Goal: Task Accomplishment & Management: Use online tool/utility

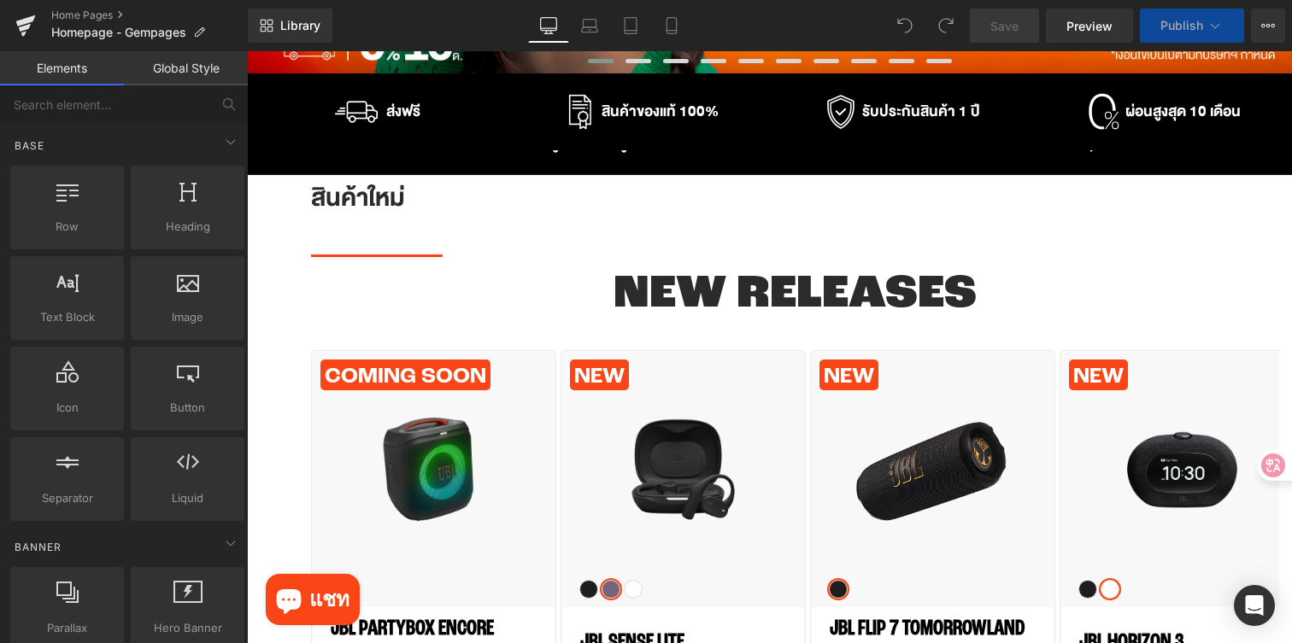
scroll to position [549, 0]
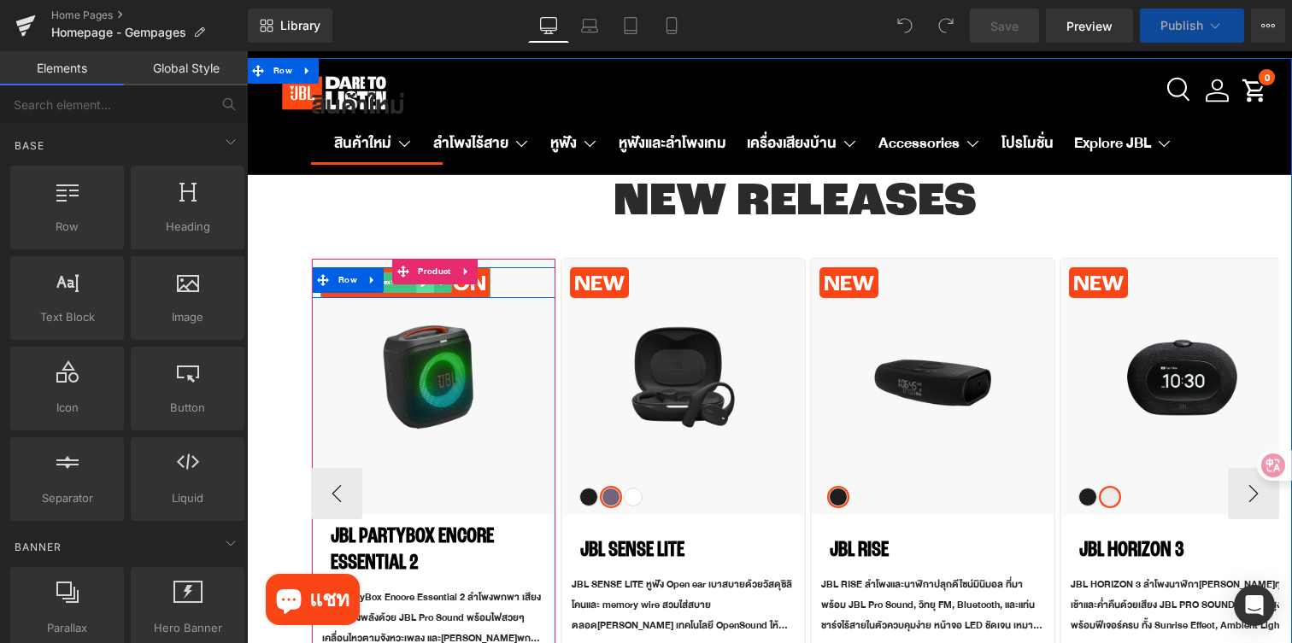
click at [431, 290] on link at bounding box center [425, 283] width 18 height 21
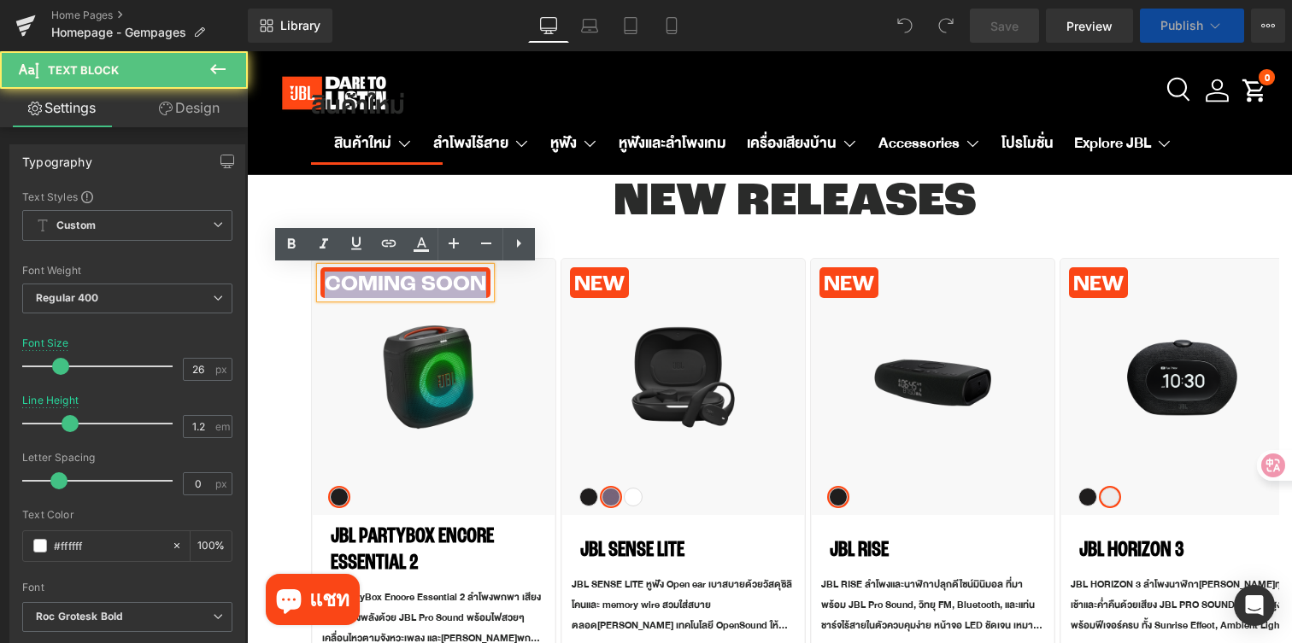
drag, startPoint x: 484, startPoint y: 285, endPoint x: 296, endPoint y: 268, distance: 189.6
click at [296, 268] on div "สินค้าใหม่ Heading Separator NEW RELEASES Heading COMING SOON Text Block Row Sa…" at bounding box center [769, 398] width 1045 height 681
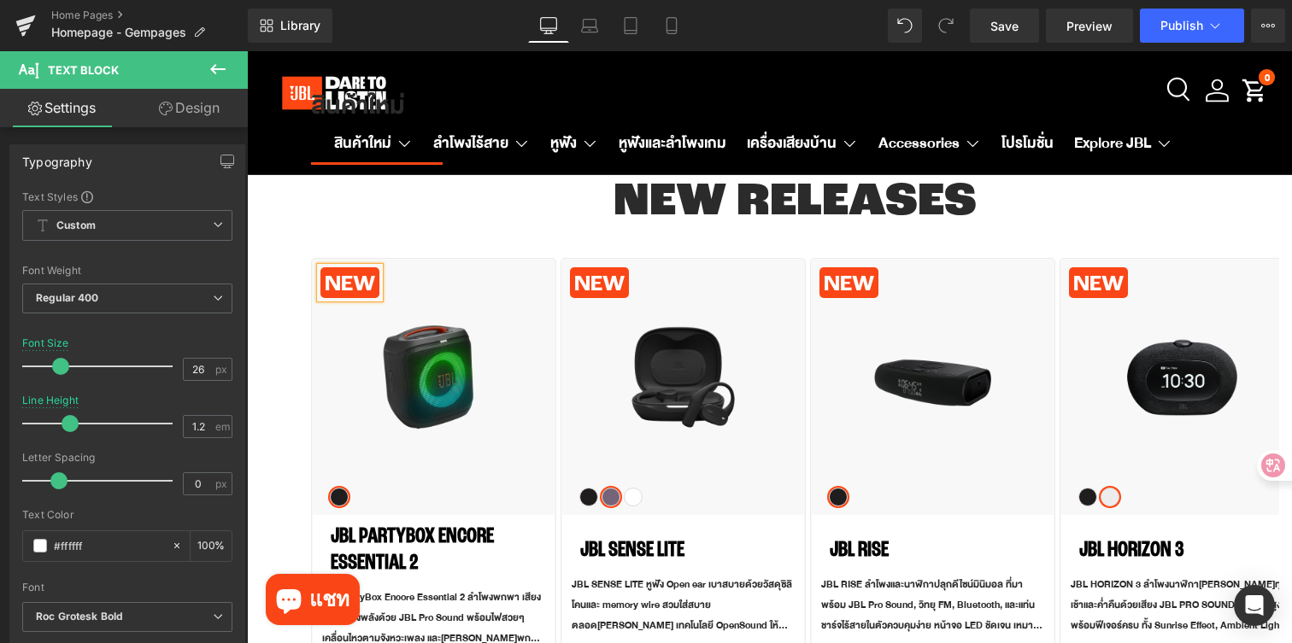
click at [276, 240] on div "สินค้าใหม่ Heading Separator NEW RELEASES Heading NEW Text Block Row Sale Off" at bounding box center [769, 398] width 1045 height 681
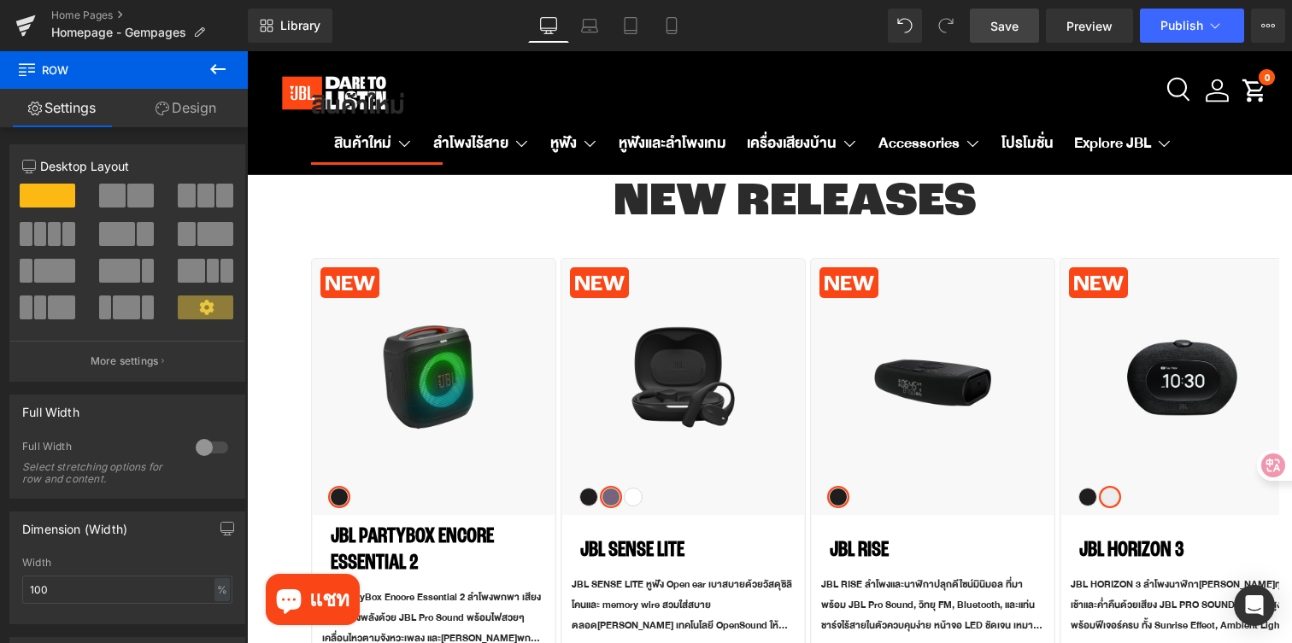
click at [993, 22] on span "Save" at bounding box center [1004, 26] width 28 height 18
click at [1181, 34] on button "Publish" at bounding box center [1192, 26] width 104 height 34
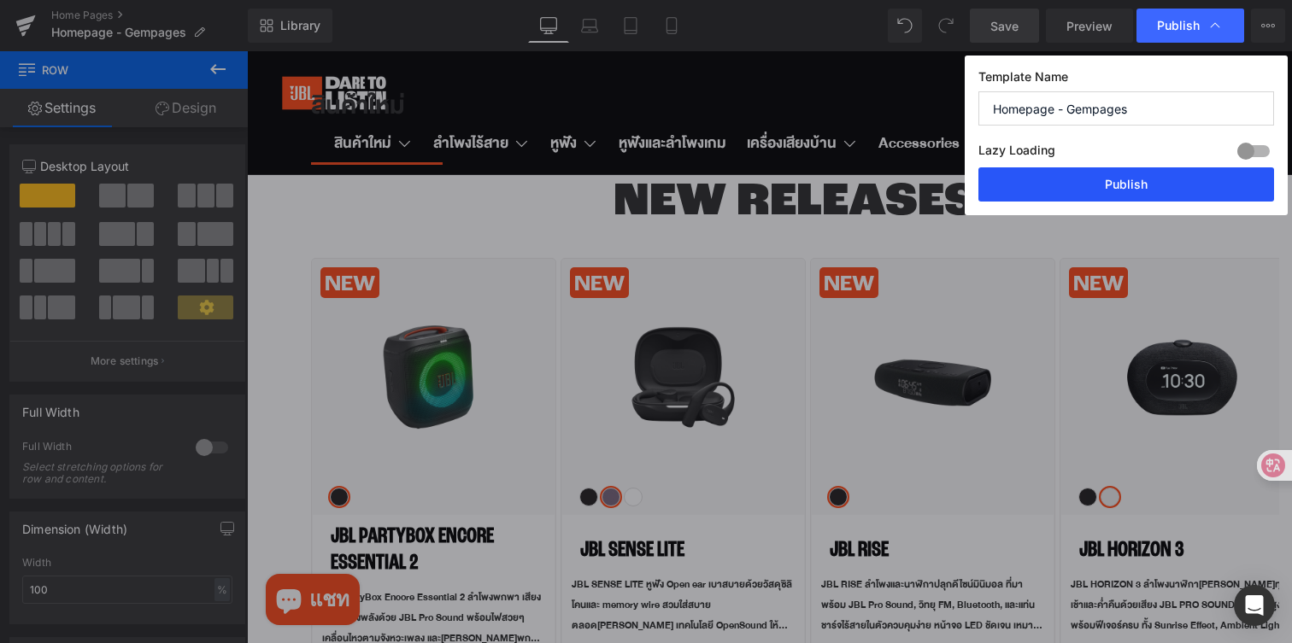
click at [1001, 177] on button "Publish" at bounding box center [1126, 184] width 296 height 34
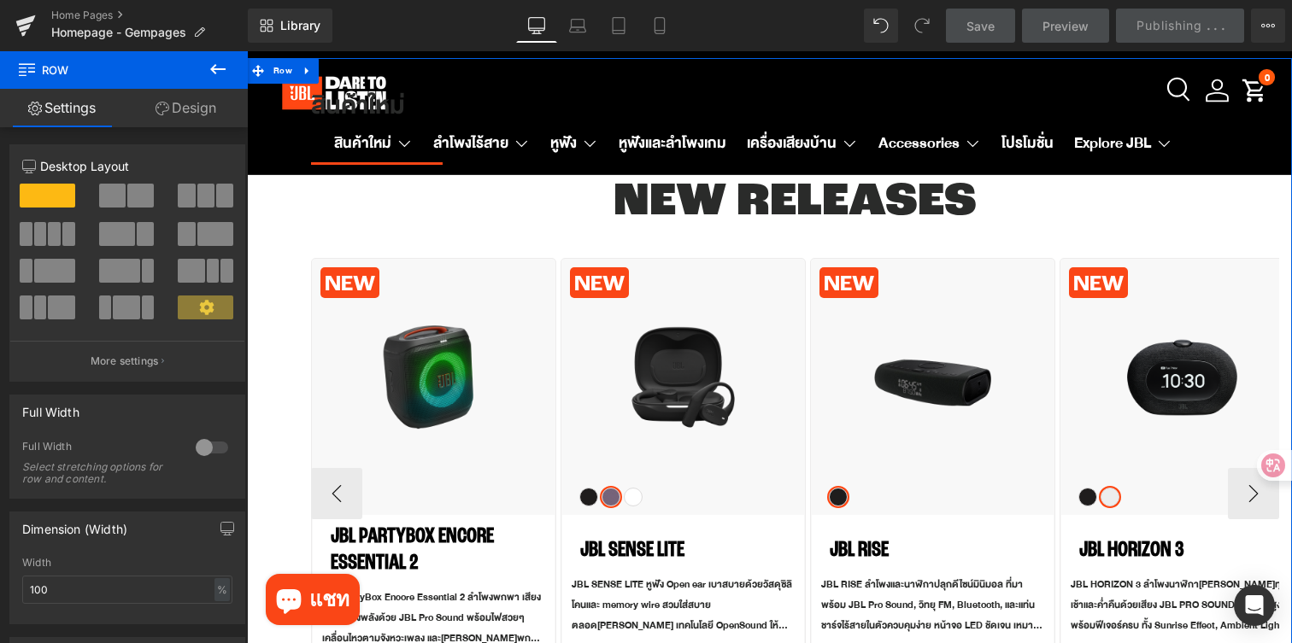
scroll to position [0, 0]
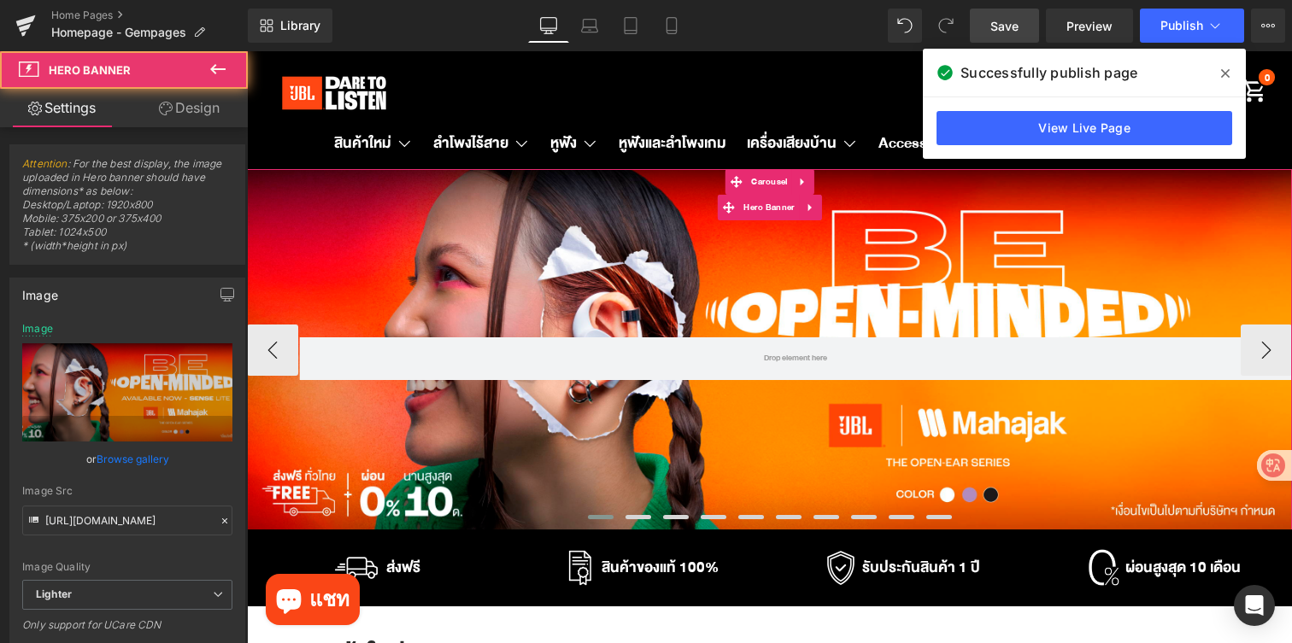
click at [555, 226] on div "Row" at bounding box center [769, 350] width 1045 height 362
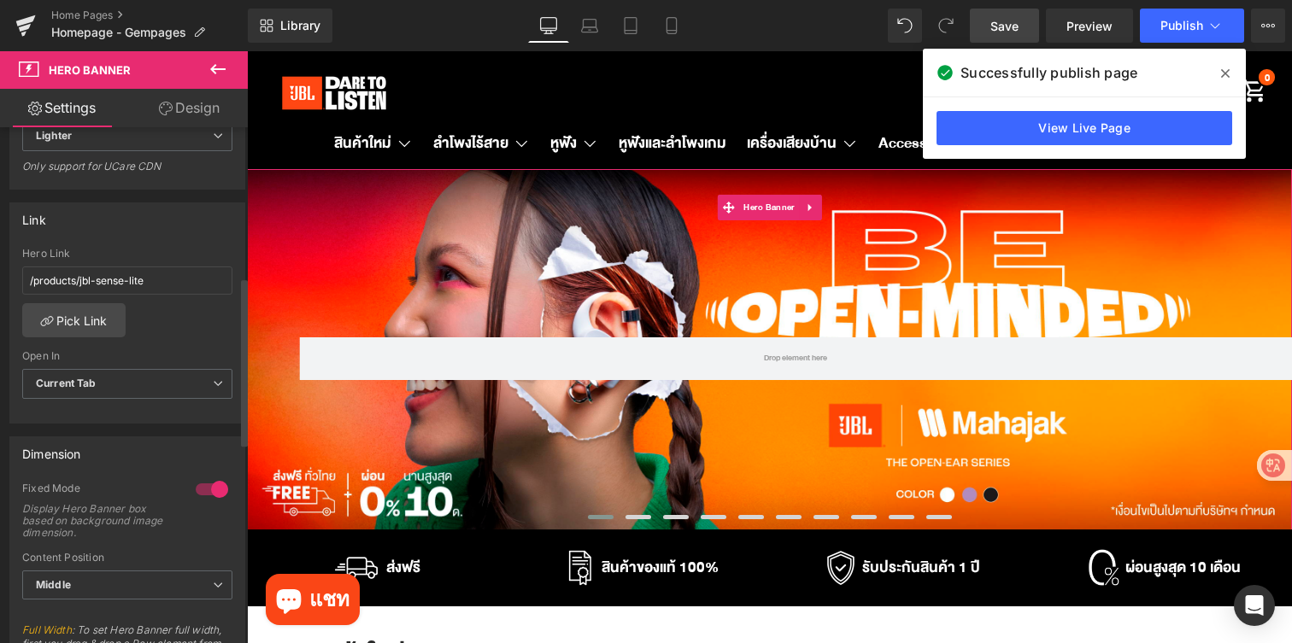
scroll to position [458, 0]
click at [93, 316] on link "Pick Link" at bounding box center [73, 321] width 103 height 34
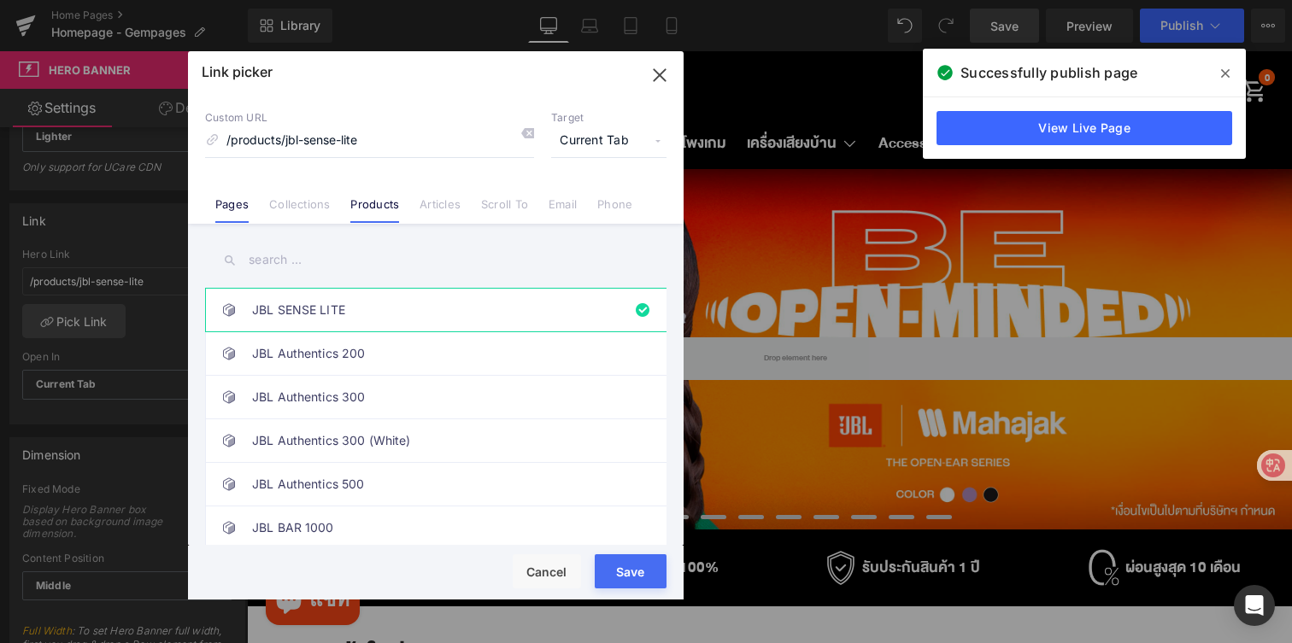
click at [241, 208] on link "Pages" at bounding box center [231, 210] width 33 height 26
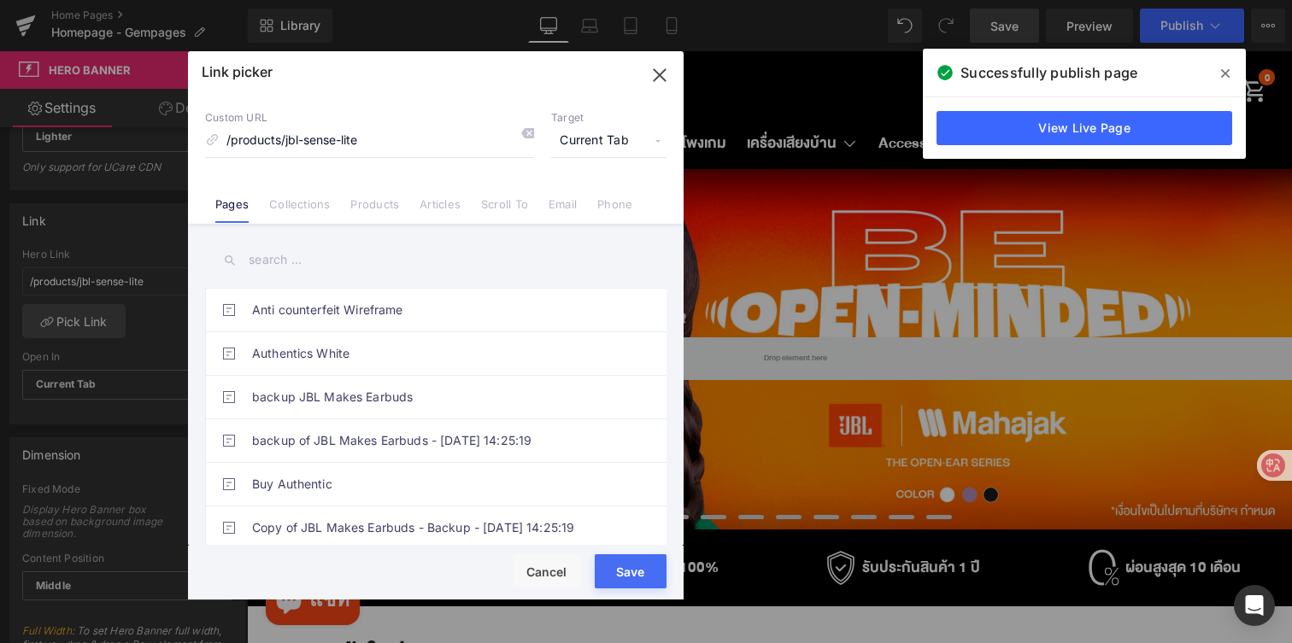
click at [301, 263] on input "text" at bounding box center [435, 260] width 461 height 38
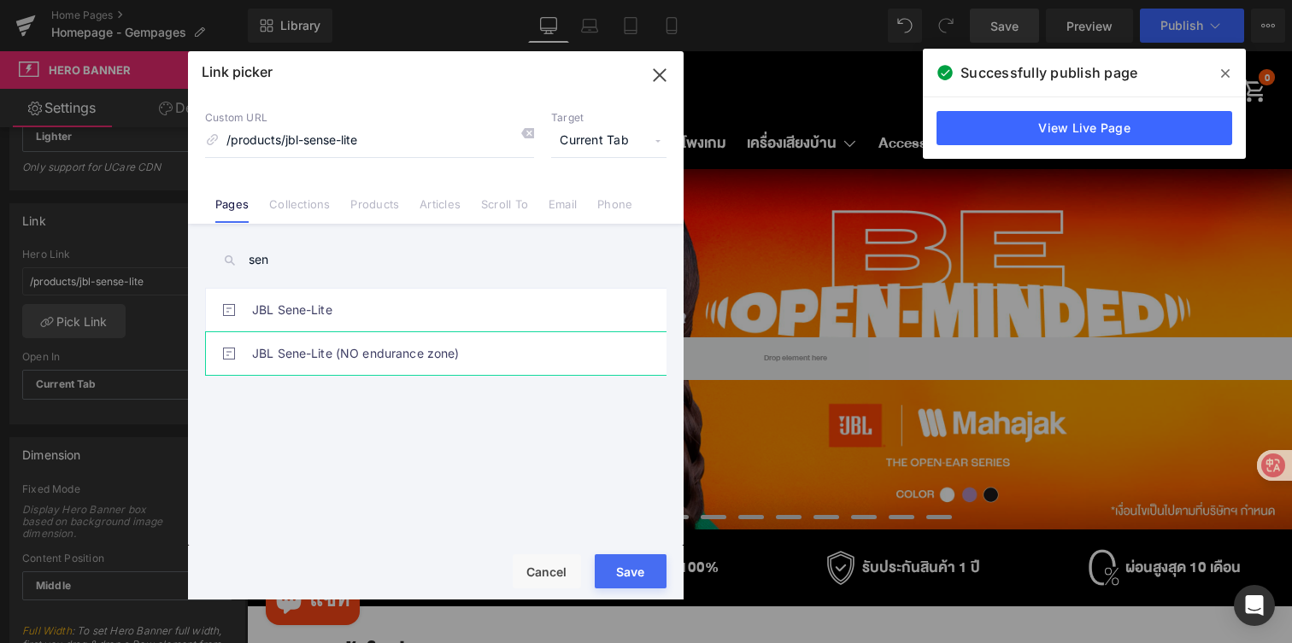
type input "sen"
click at [426, 351] on link "JBL Sene-Lite (NO endurance zone)" at bounding box center [440, 353] width 376 height 43
click at [620, 565] on button "Save" at bounding box center [631, 572] width 72 height 34
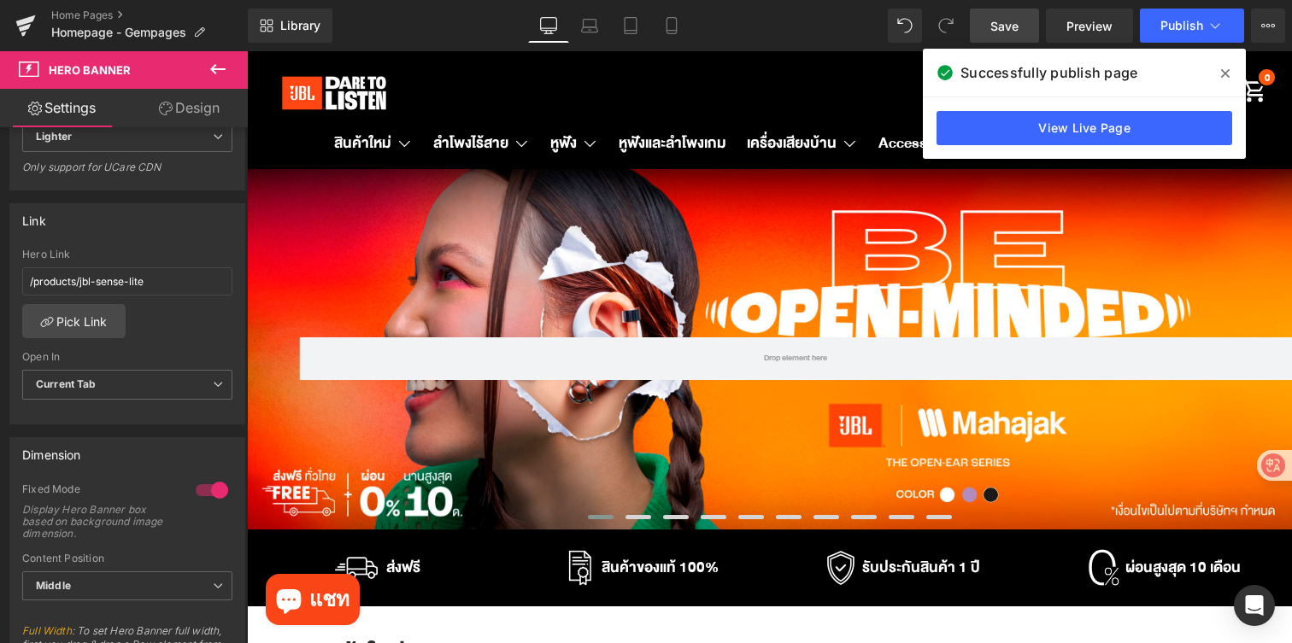
click at [989, 26] on link "Save" at bounding box center [1004, 26] width 69 height 34
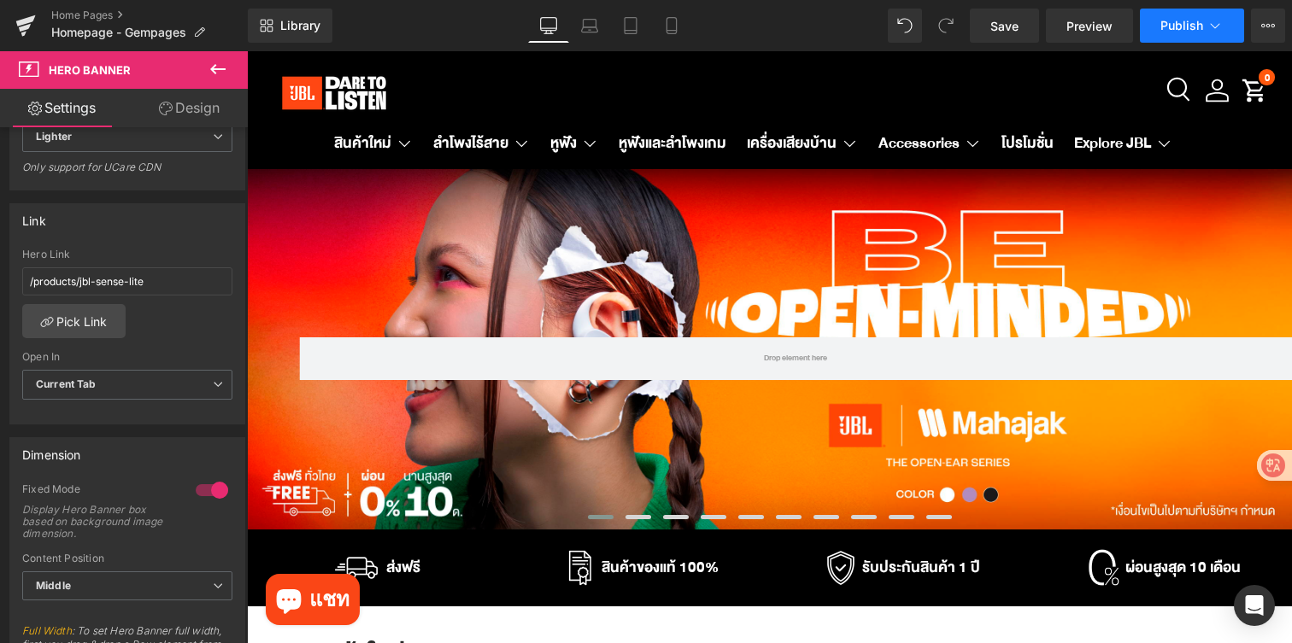
click at [1183, 28] on span "Publish" at bounding box center [1181, 26] width 43 height 14
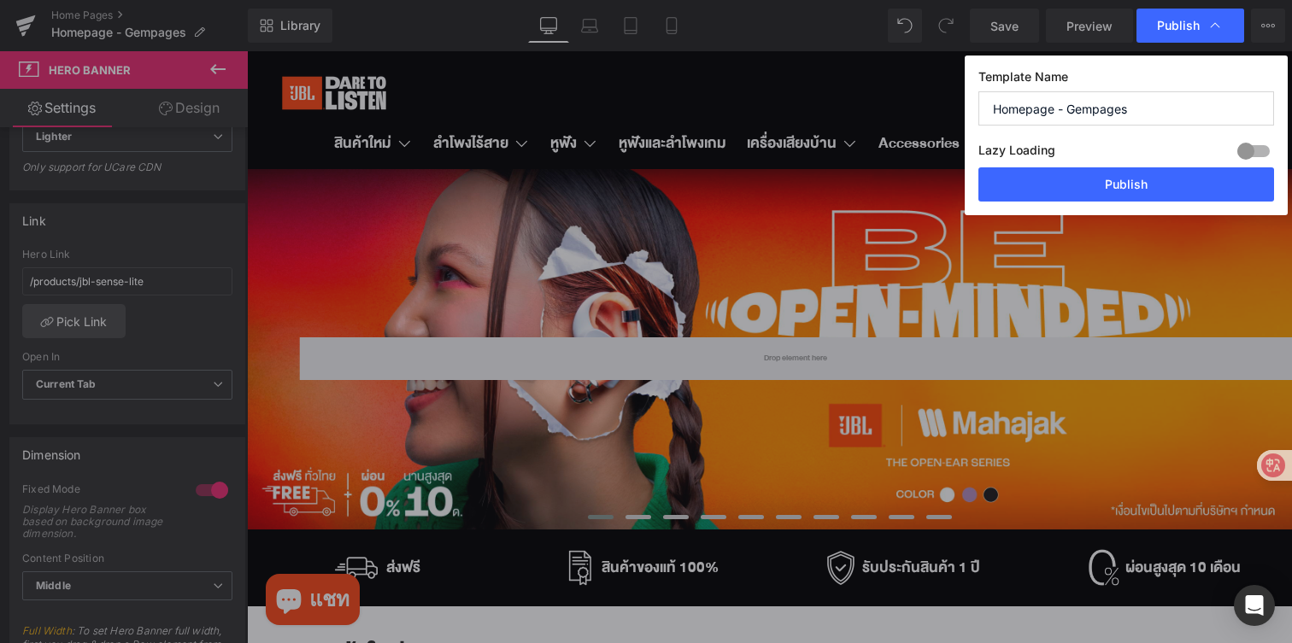
click at [1183, 28] on span "Publish" at bounding box center [1178, 25] width 43 height 15
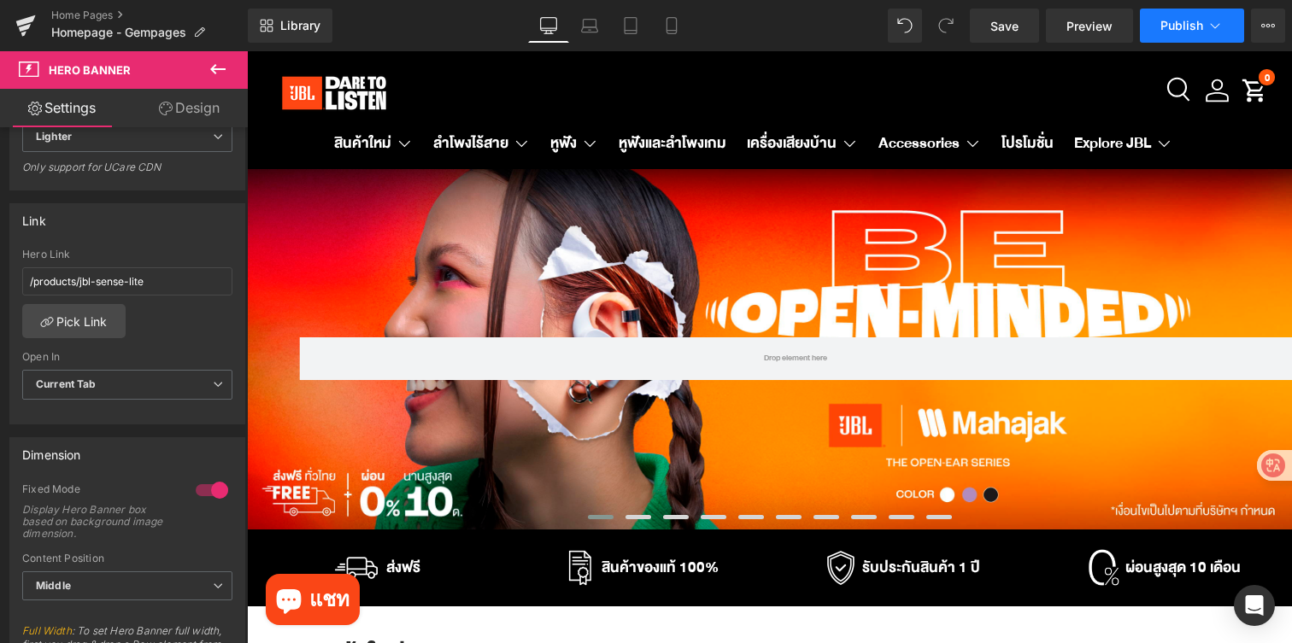
click at [1183, 28] on span "Publish" at bounding box center [1181, 26] width 43 height 14
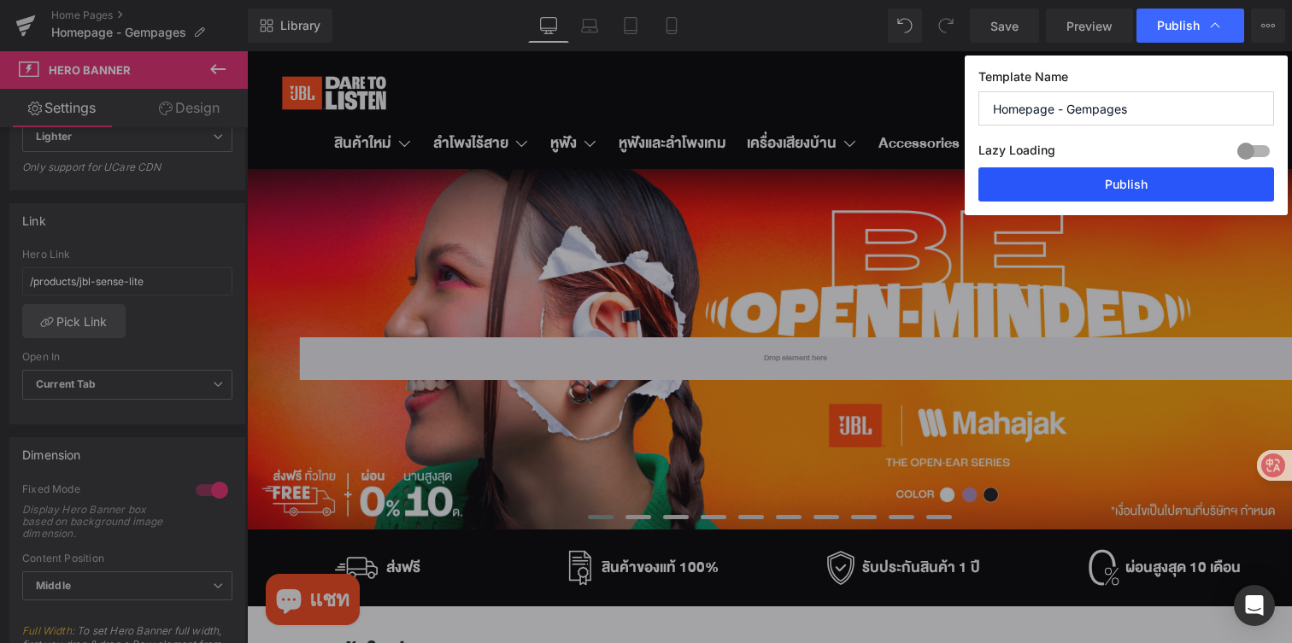
click at [1077, 194] on button "Publish" at bounding box center [1126, 184] width 296 height 34
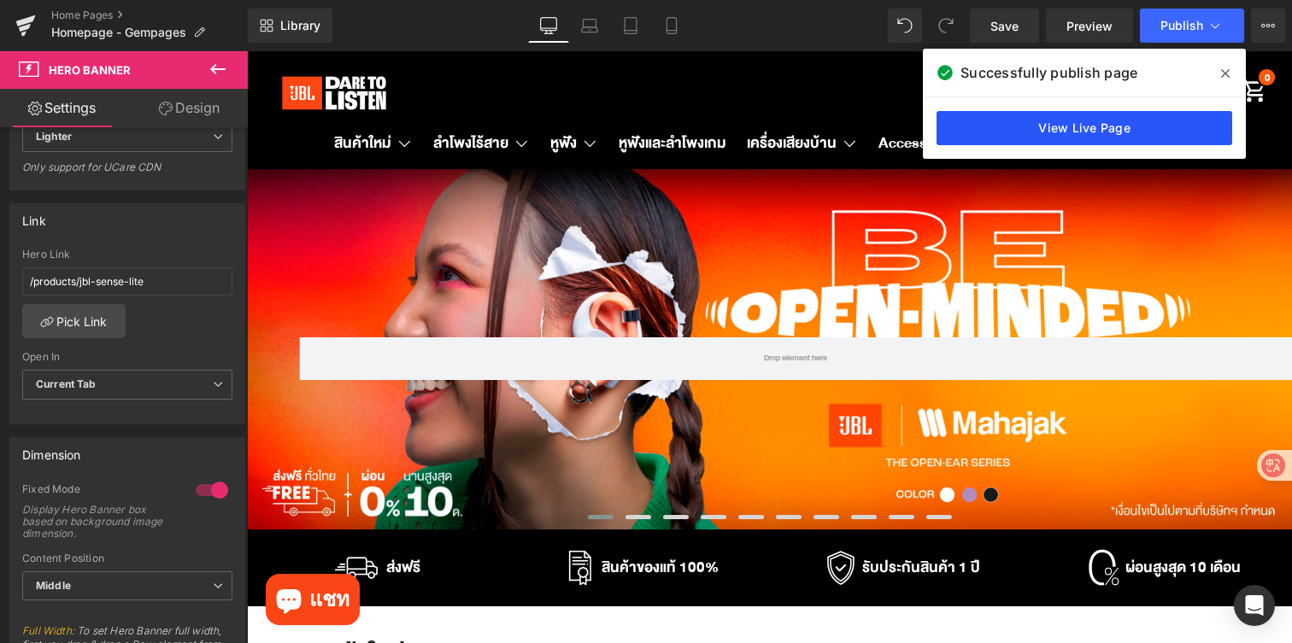
click at [1041, 130] on link "View Live Page" at bounding box center [1084, 128] width 296 height 34
